Goal: Obtain resource: Download file/media

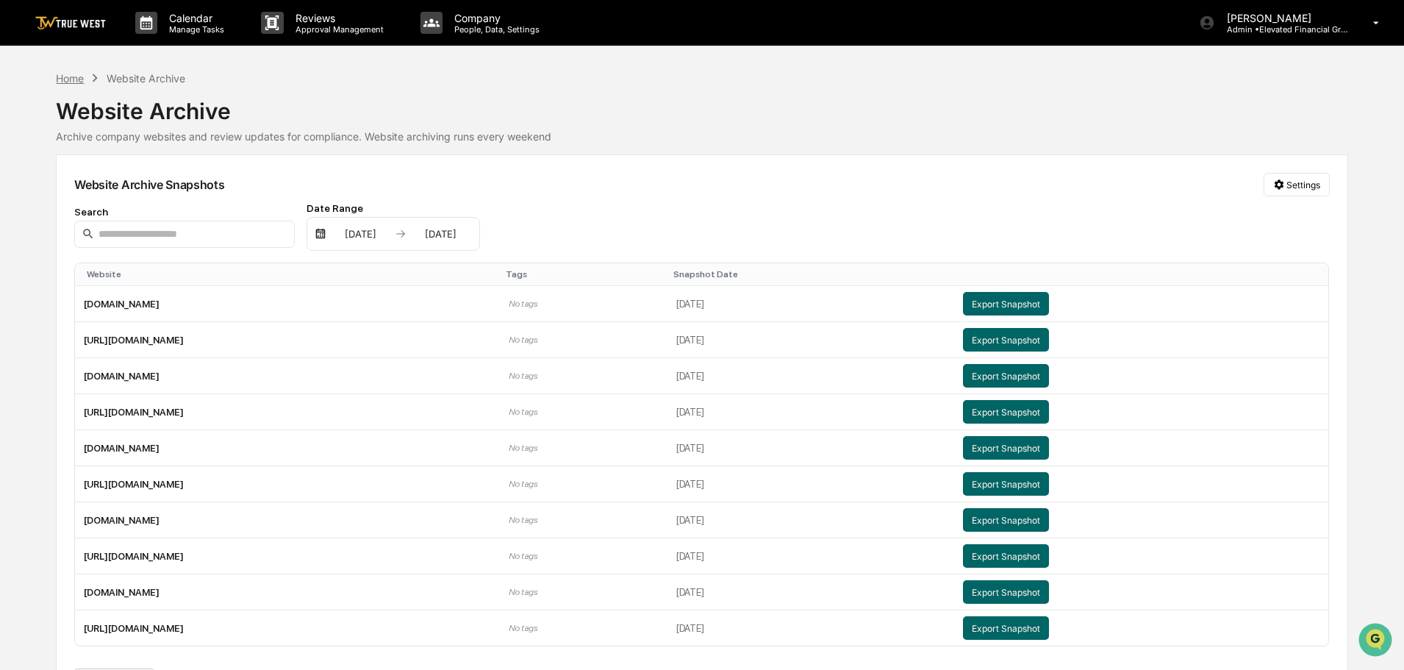
click at [68, 79] on div "Home" at bounding box center [70, 78] width 28 height 12
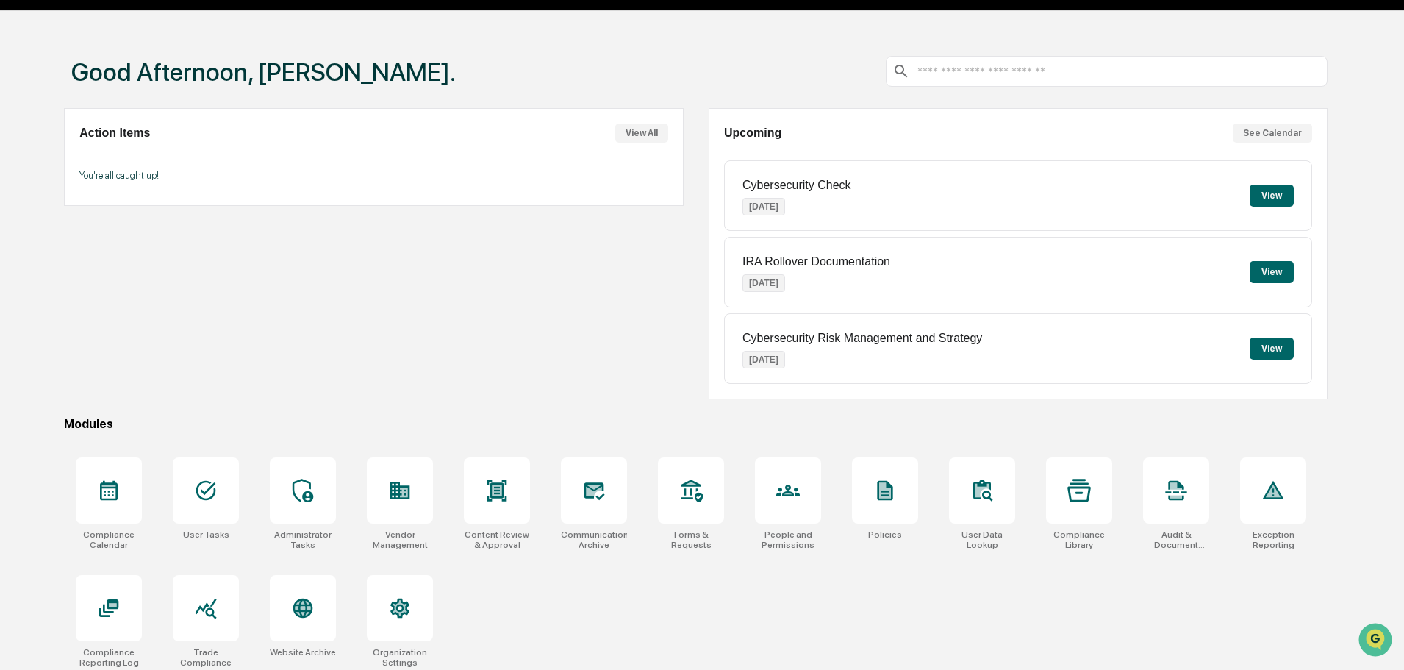
scroll to position [70, 0]
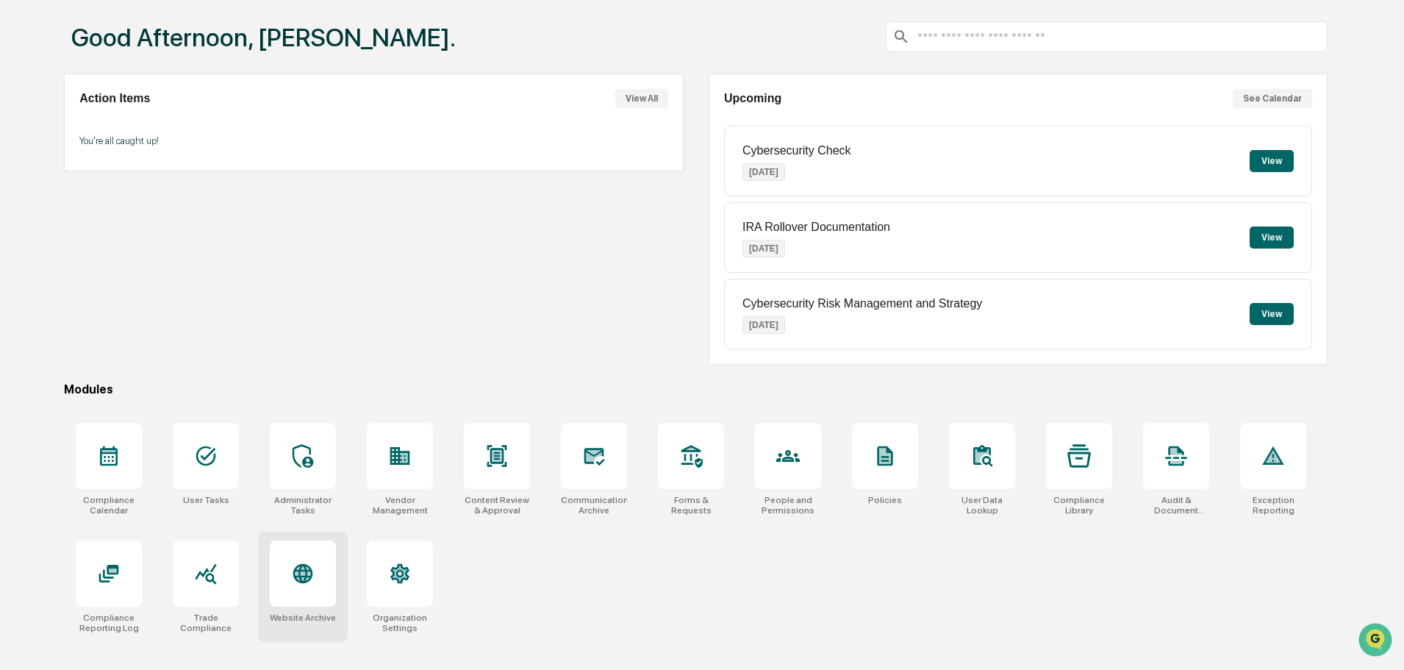
click at [293, 581] on icon at bounding box center [303, 574] width 24 height 24
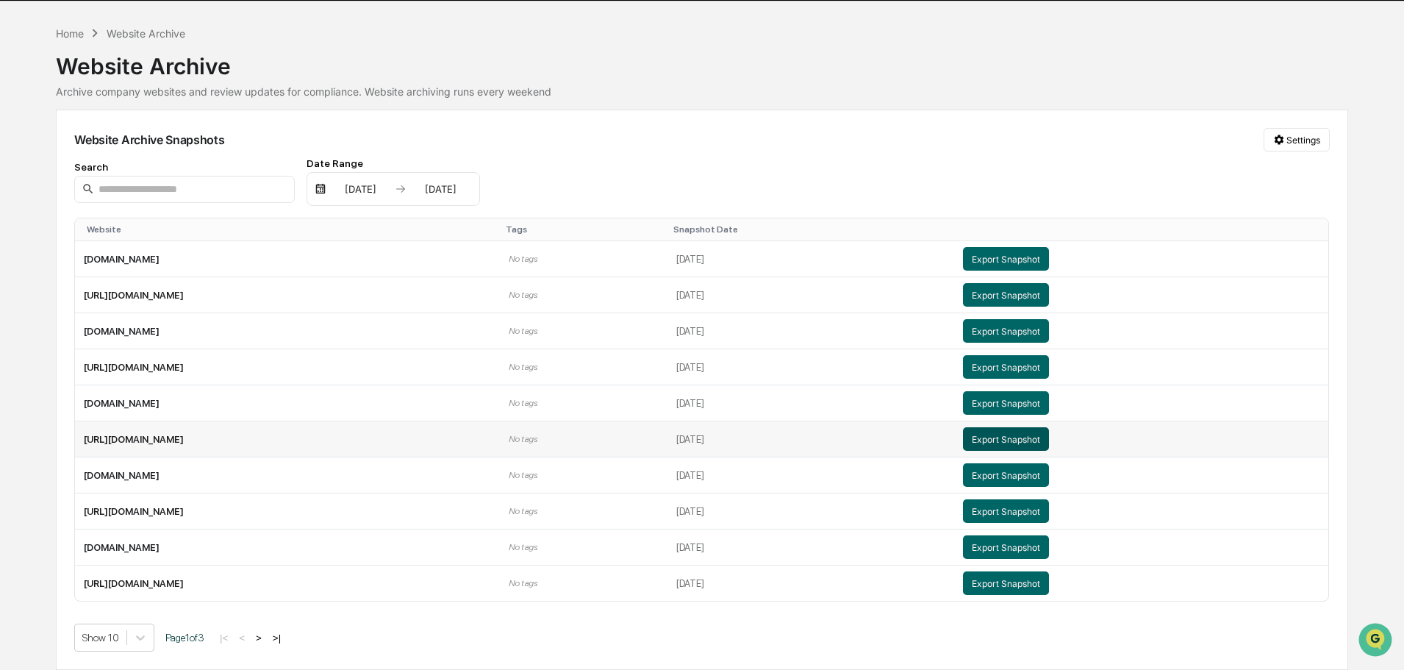
click at [1022, 439] on button "Export Snapshot" at bounding box center [1006, 439] width 86 height 24
click at [65, 33] on div "Home" at bounding box center [70, 33] width 28 height 12
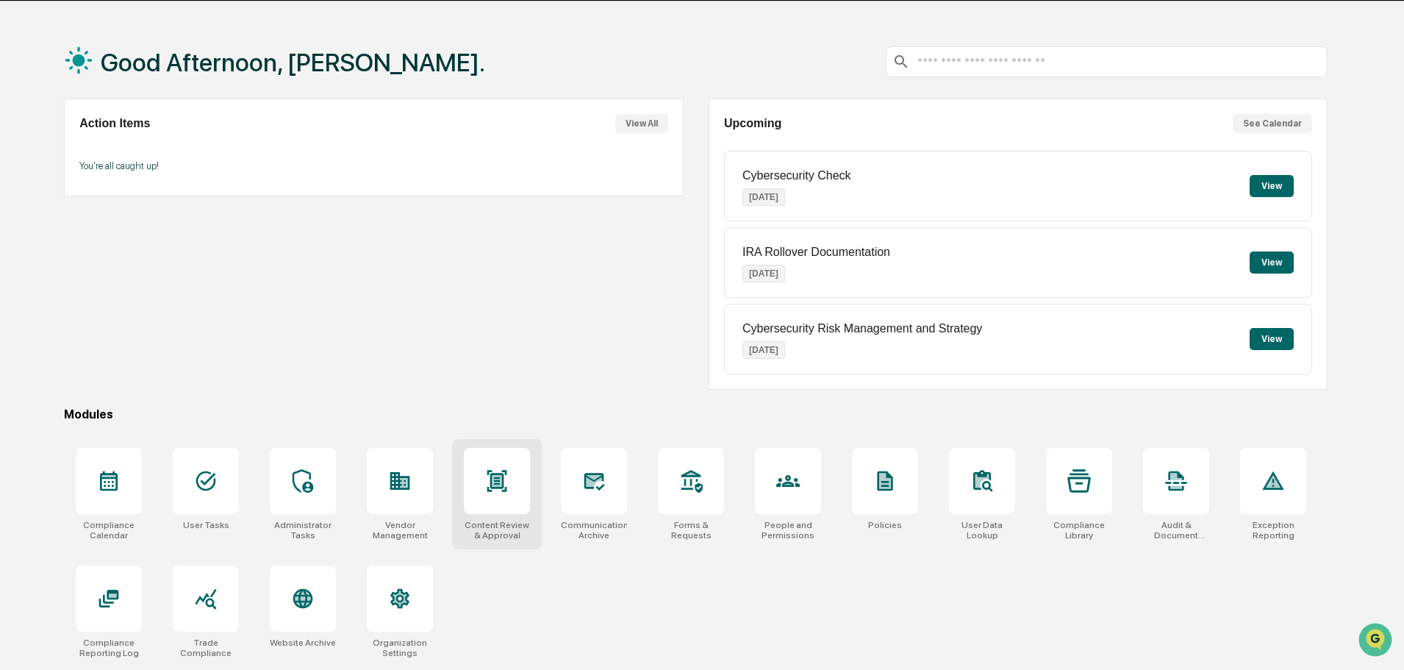
click at [493, 481] on icon at bounding box center [497, 481] width 10 height 12
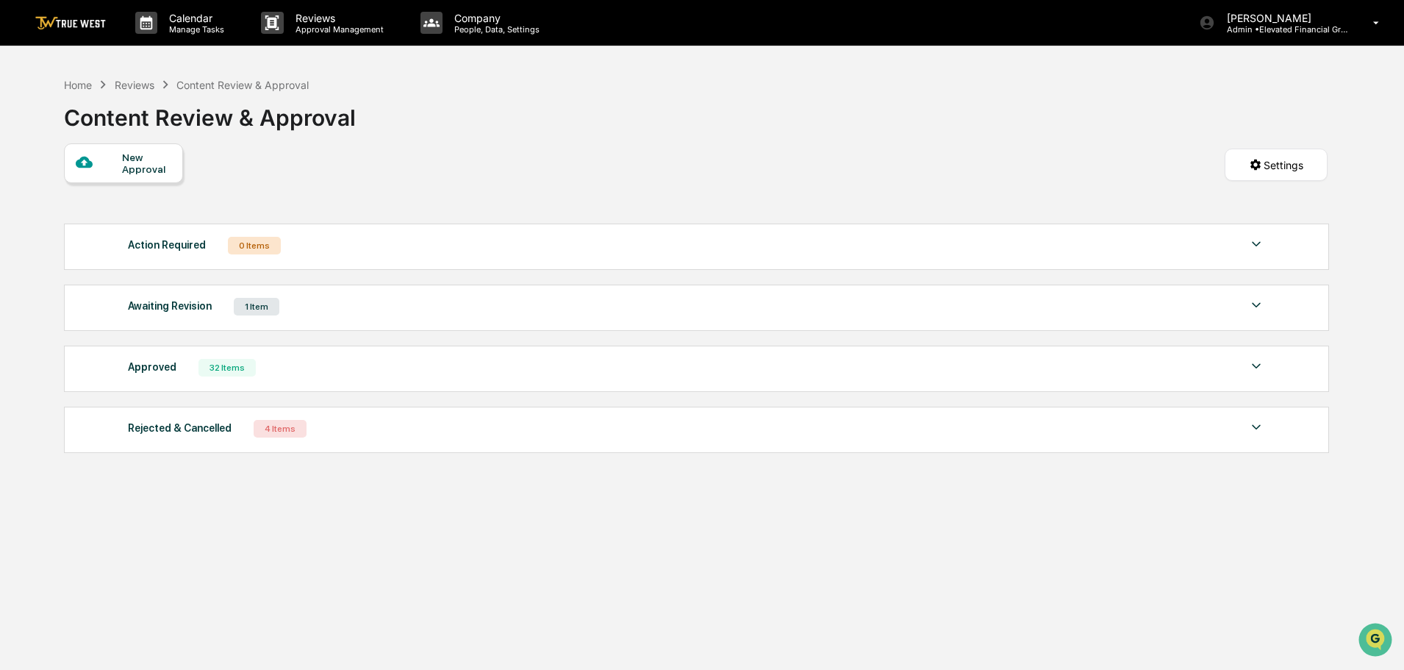
click at [1257, 306] on img at bounding box center [1256, 305] width 18 height 18
